Goal: Information Seeking & Learning: Learn about a topic

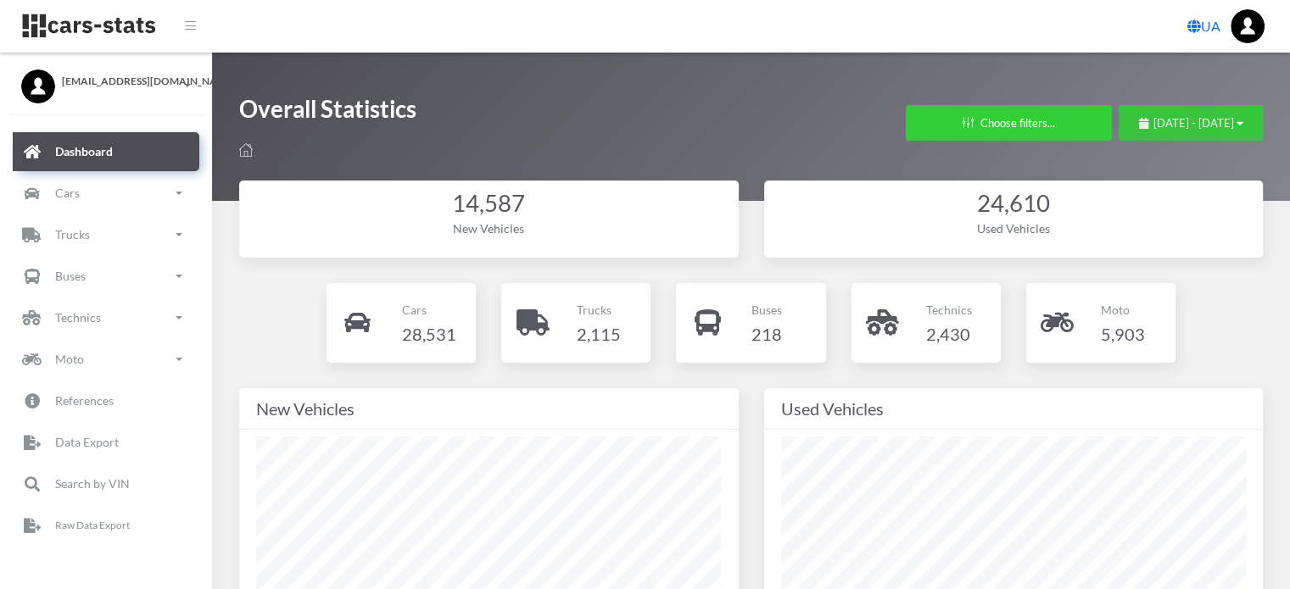
click at [1124, 133] on button "[DATE] - [DATE]" at bounding box center [1191, 123] width 144 height 36
click at [1153, 125] on span "[DATE] - [DATE]" at bounding box center [1193, 123] width 81 height 14
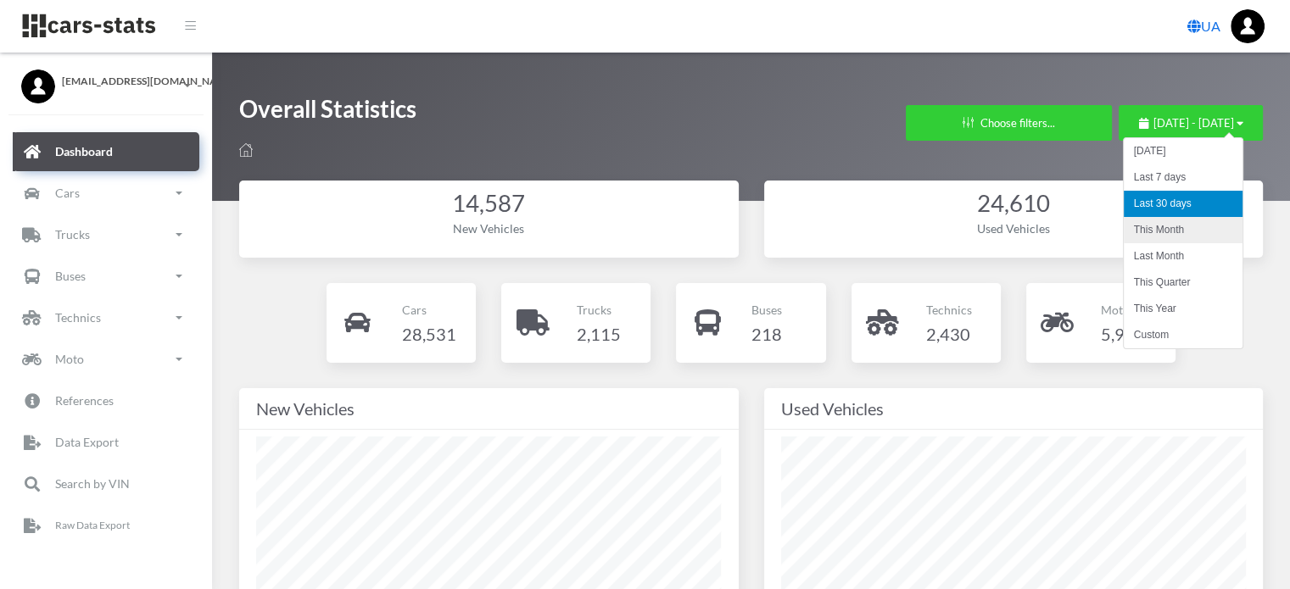
click at [1148, 225] on li "This Month" at bounding box center [1183, 230] width 119 height 26
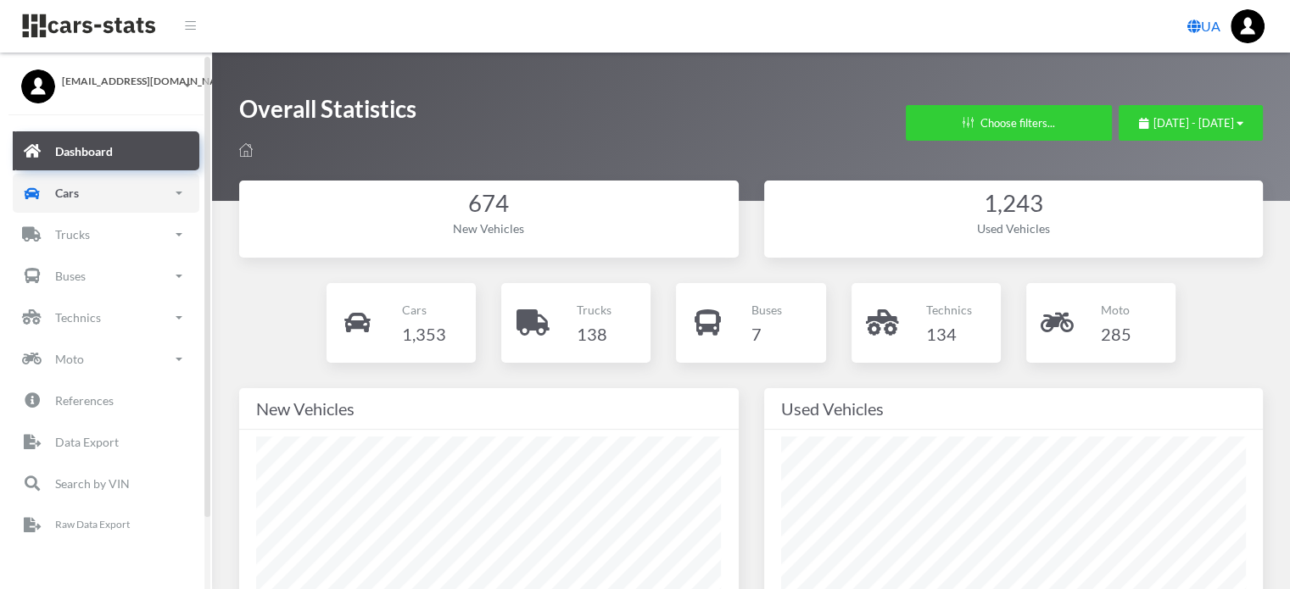
click at [115, 196] on link "Cars" at bounding box center [106, 193] width 187 height 39
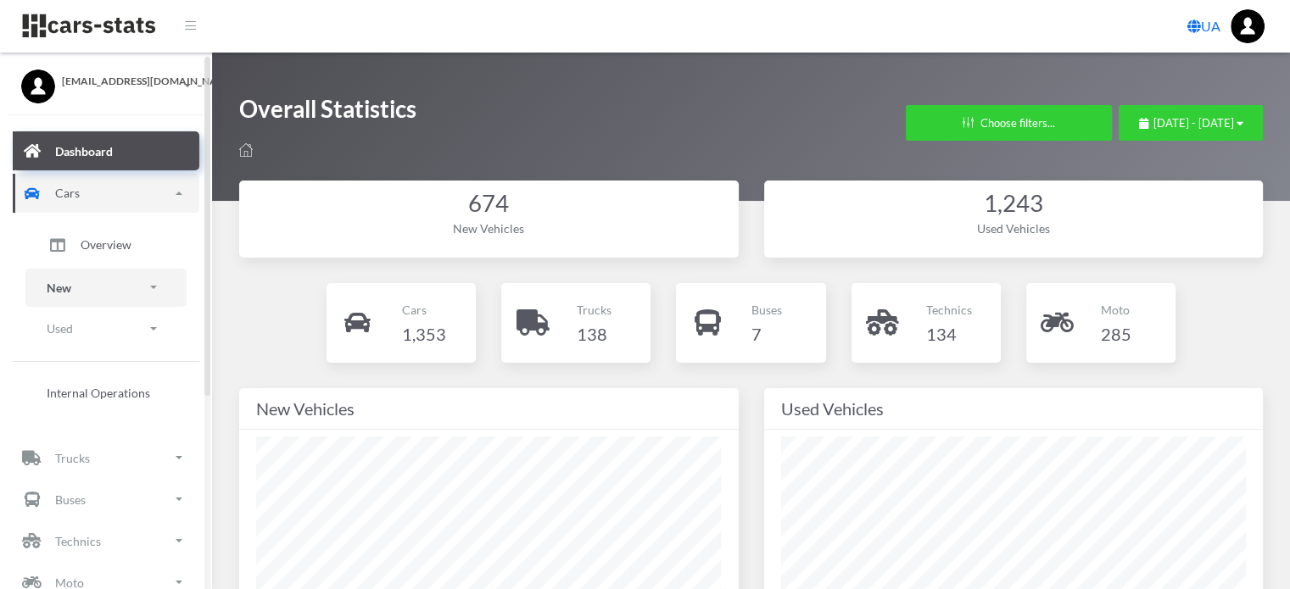
click at [109, 290] on link "New" at bounding box center [105, 288] width 161 height 38
click at [101, 332] on span "Brands" at bounding box center [99, 336] width 37 height 18
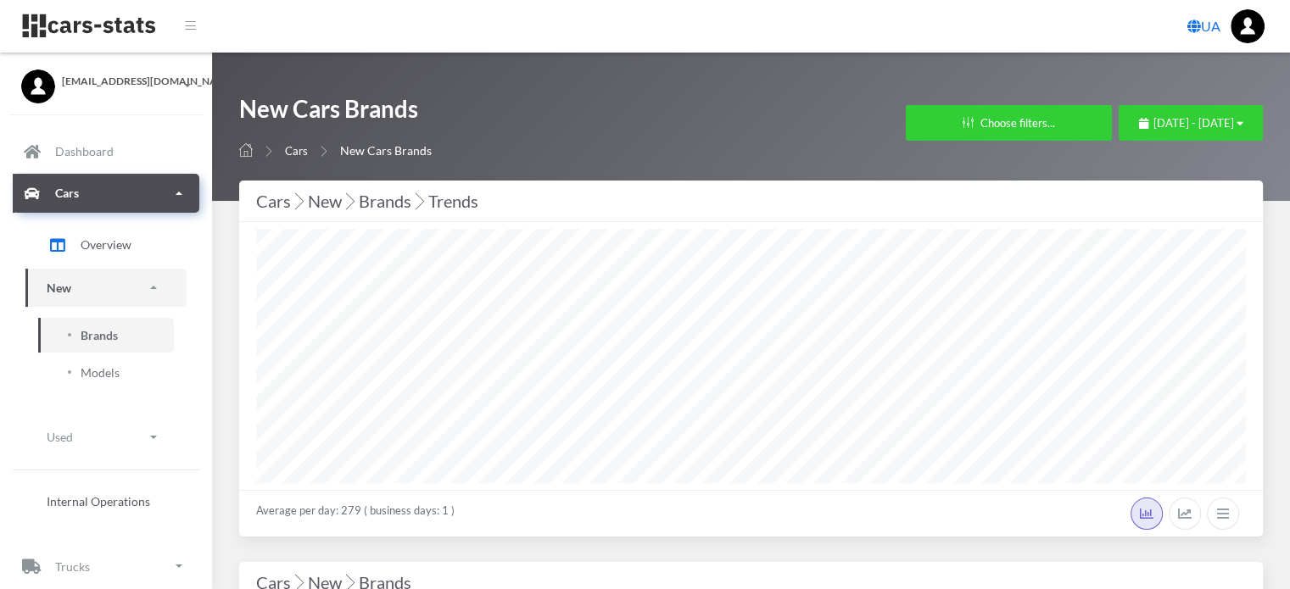
scroll to position [13, 13]
select select "25"
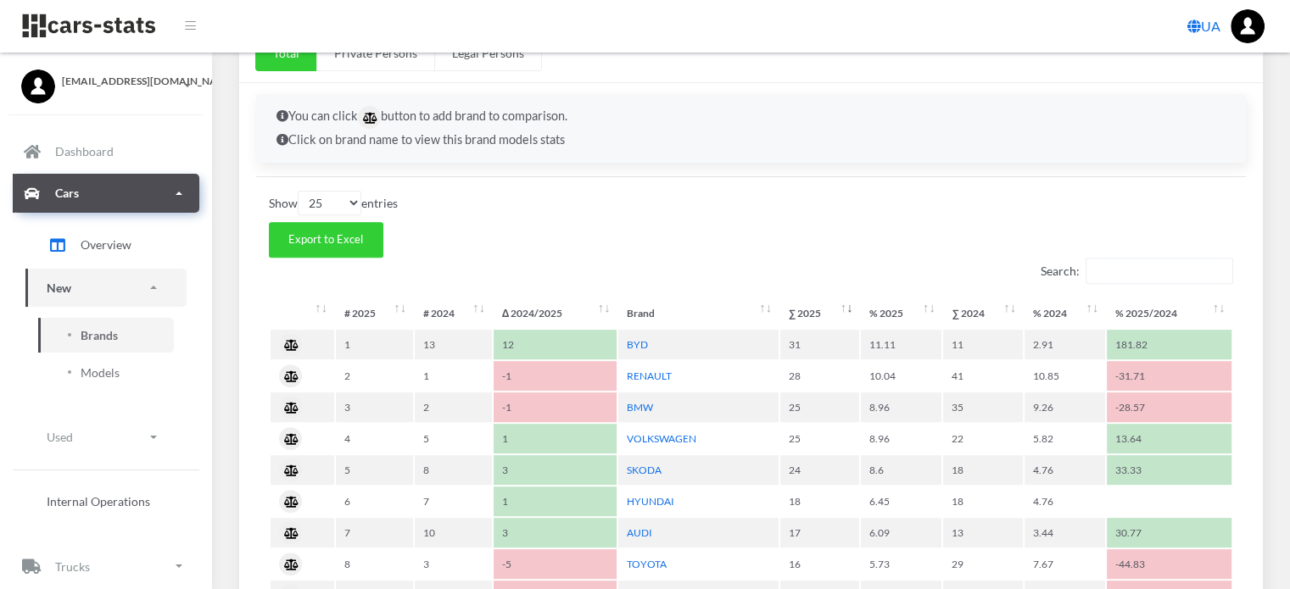
scroll to position [763, 0]
